Goal: Task Accomplishment & Management: Manage account settings

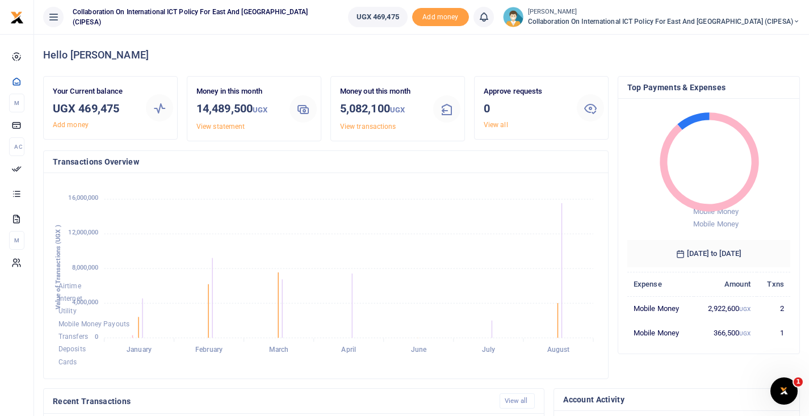
click at [754, 26] on span "Collaboration on International ICT Policy For East and [GEOGRAPHIC_DATA] (CIPES…" at bounding box center [664, 21] width 272 height 10
click at [745, 42] on link "Switch accounts" at bounding box center [739, 41] width 90 height 16
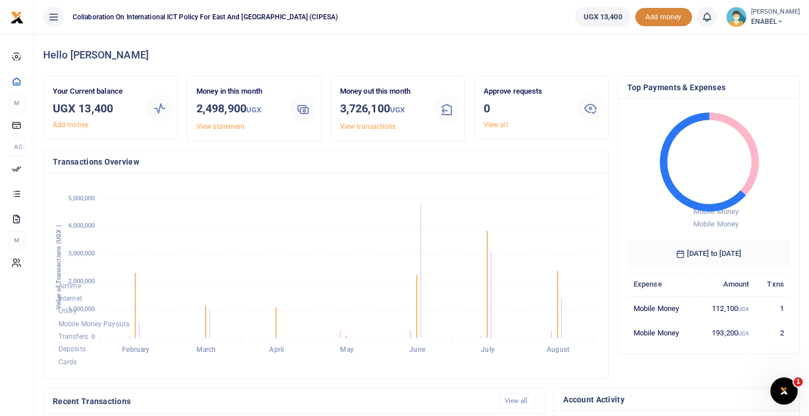
click at [762, 19] on span "ENABEL" at bounding box center [775, 21] width 49 height 10
click at [757, 41] on link "Switch accounts" at bounding box center [756, 41] width 90 height 16
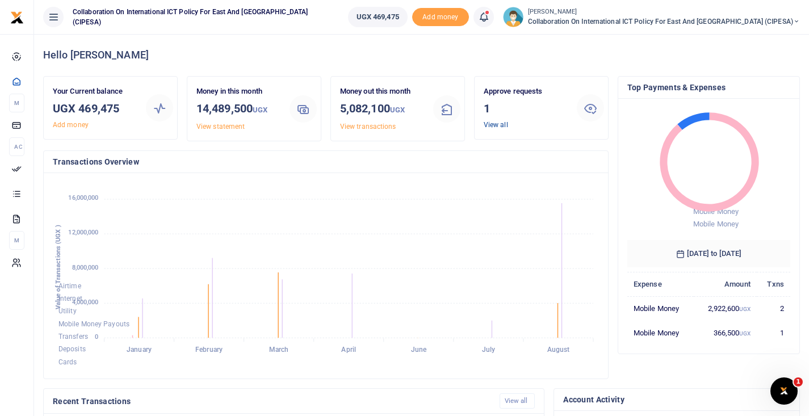
click at [493, 122] on link "View all" at bounding box center [496, 125] width 24 height 8
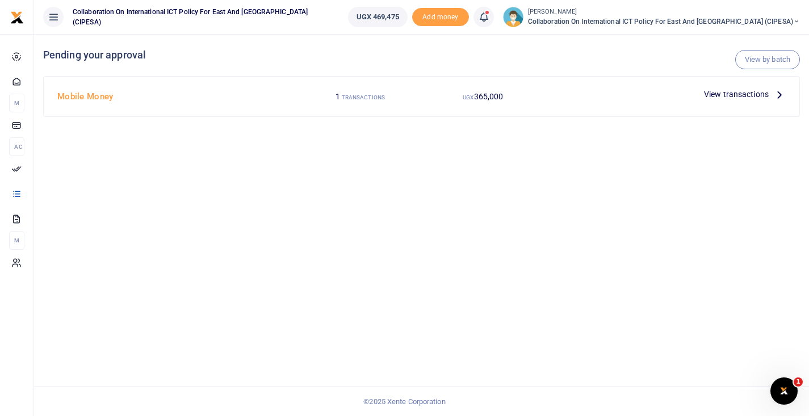
click at [728, 95] on span "View transactions" at bounding box center [736, 94] width 65 height 12
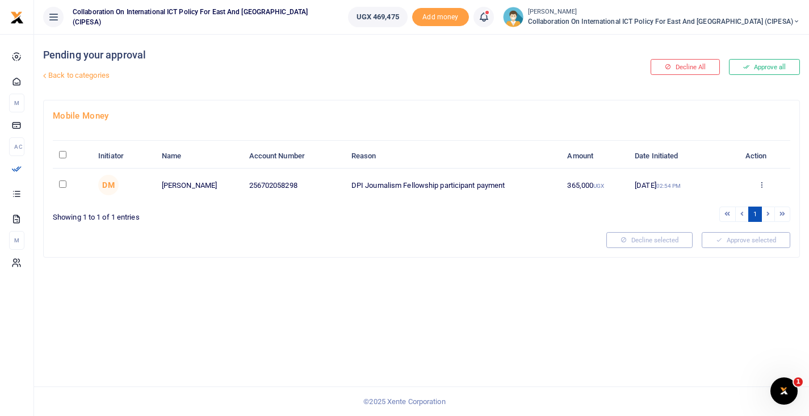
click at [65, 186] on input "checkbox" at bounding box center [62, 184] width 7 height 7
checkbox input "true"
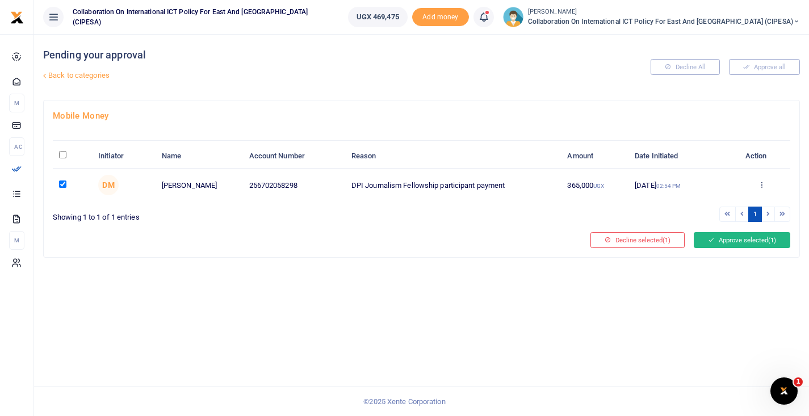
click at [724, 237] on button "Approve selected (1)" at bounding box center [742, 240] width 97 height 16
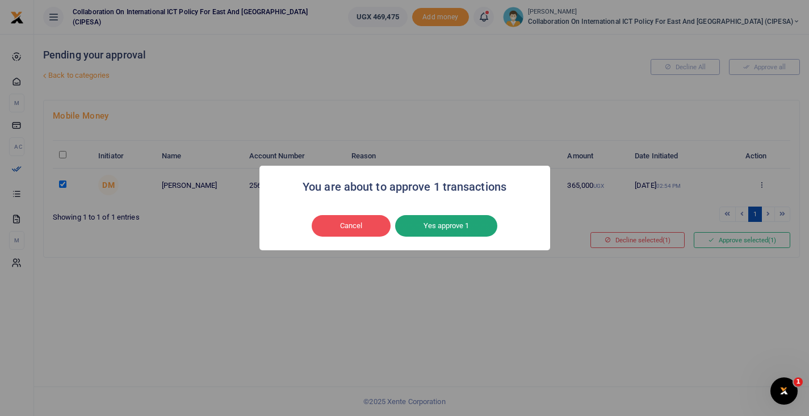
click at [431, 226] on button "Yes approve 1" at bounding box center [446, 226] width 102 height 22
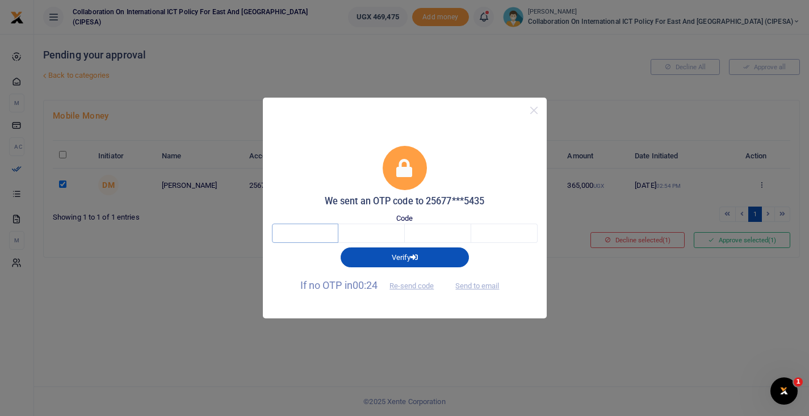
click at [320, 232] on input "text" at bounding box center [305, 233] width 66 height 19
type input "9"
type input "8"
type input "7"
type input "5"
